Goal: Task Accomplishment & Management: Manage account settings

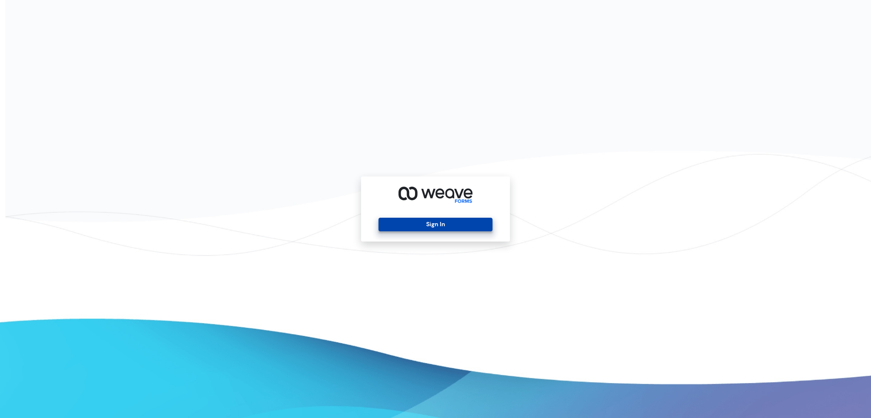
click at [434, 222] on button "Sign In" at bounding box center [436, 225] width 114 height 14
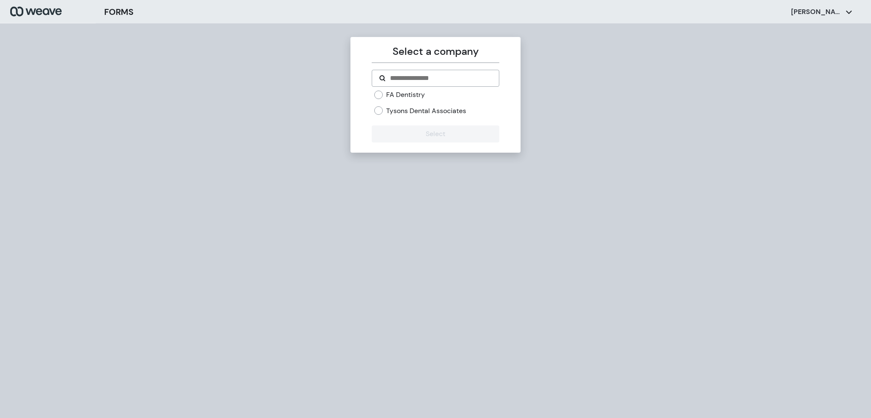
click at [420, 107] on label "Tysons Dental Associates" at bounding box center [426, 110] width 80 height 9
click at [419, 132] on button "Select" at bounding box center [435, 133] width 127 height 17
